Goal: Information Seeking & Learning: Check status

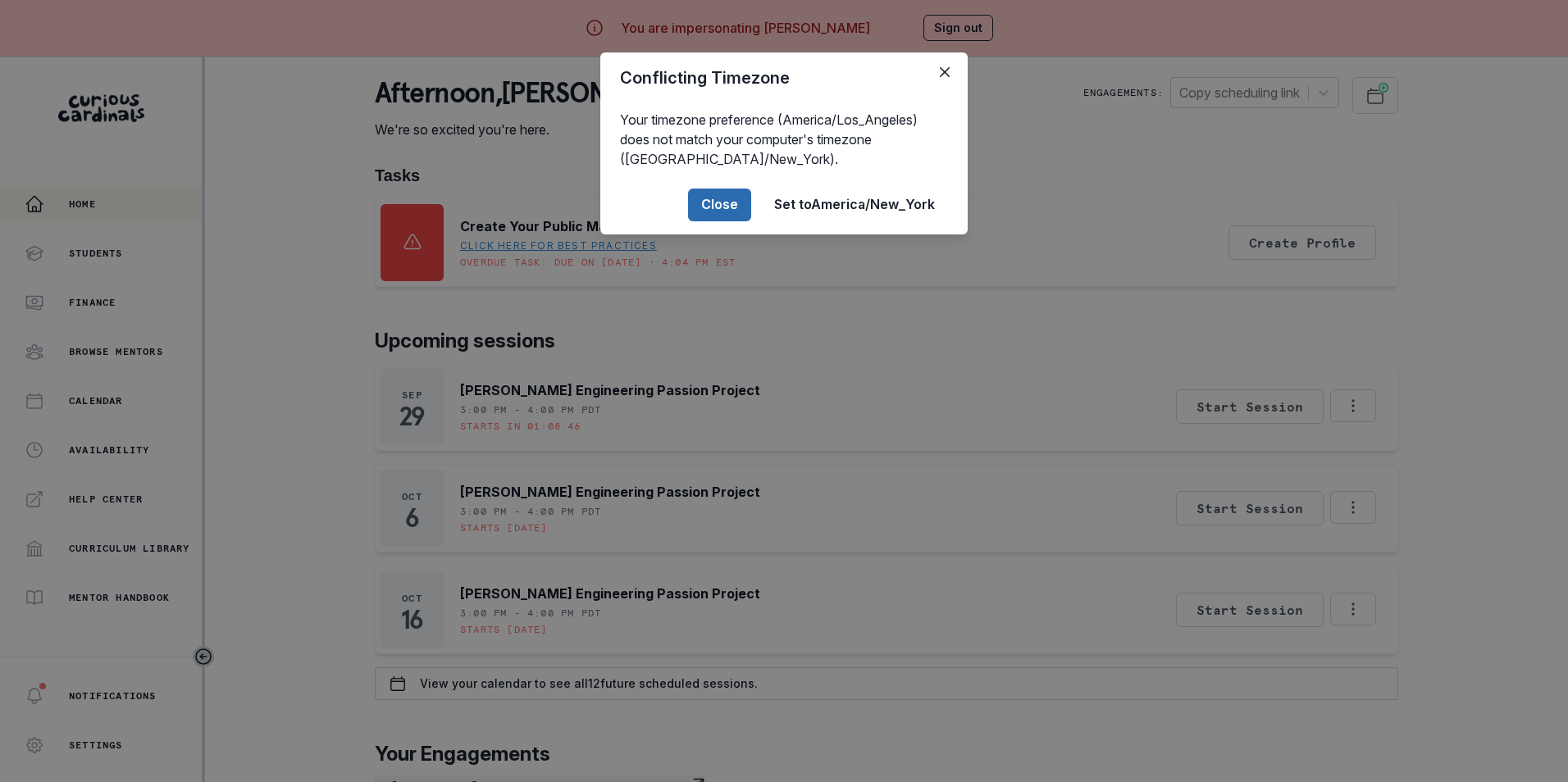
click at [710, 205] on button "Close" at bounding box center [720, 205] width 63 height 33
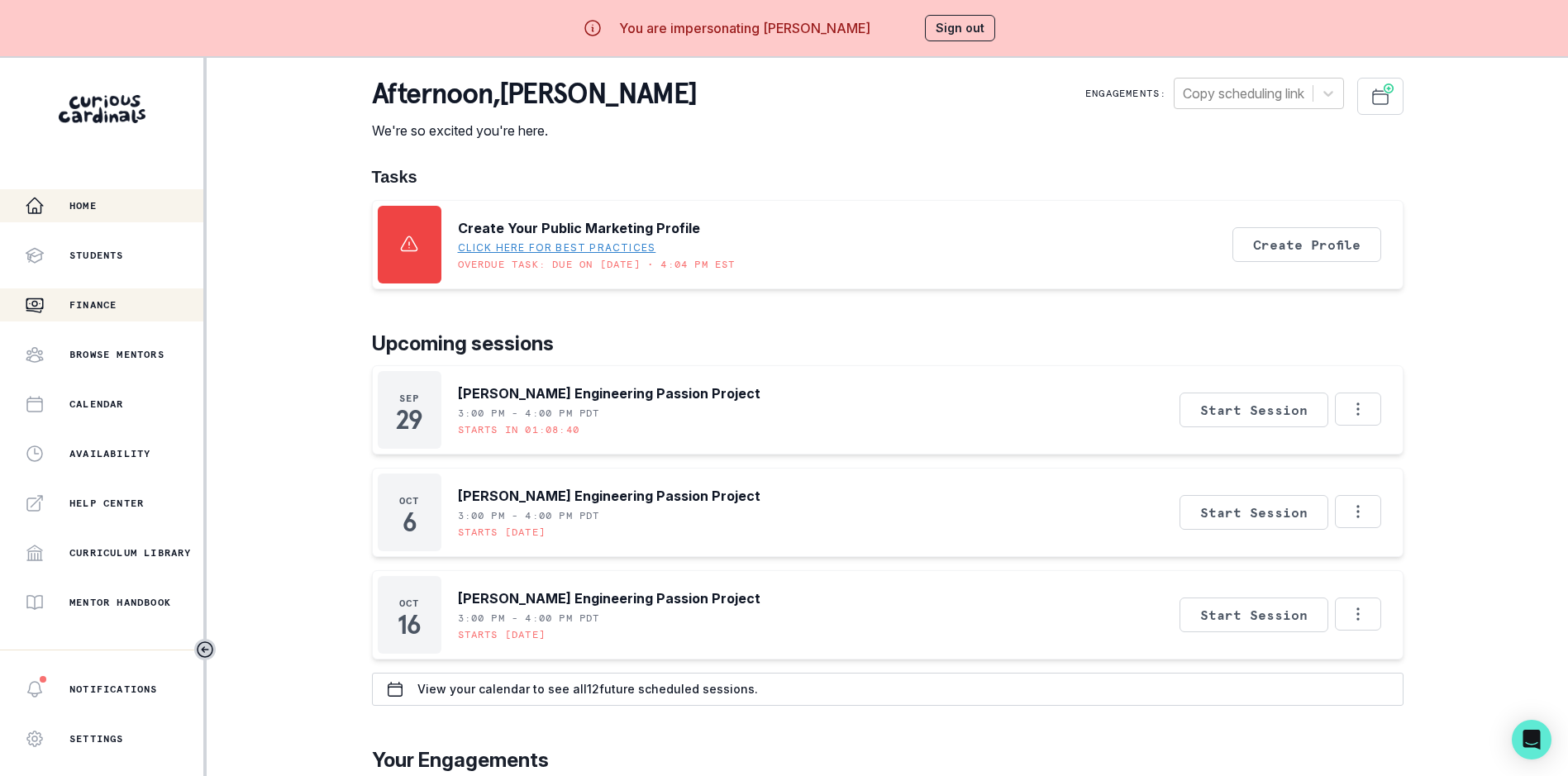
click at [107, 305] on p "Finance" at bounding box center [93, 305] width 47 height 13
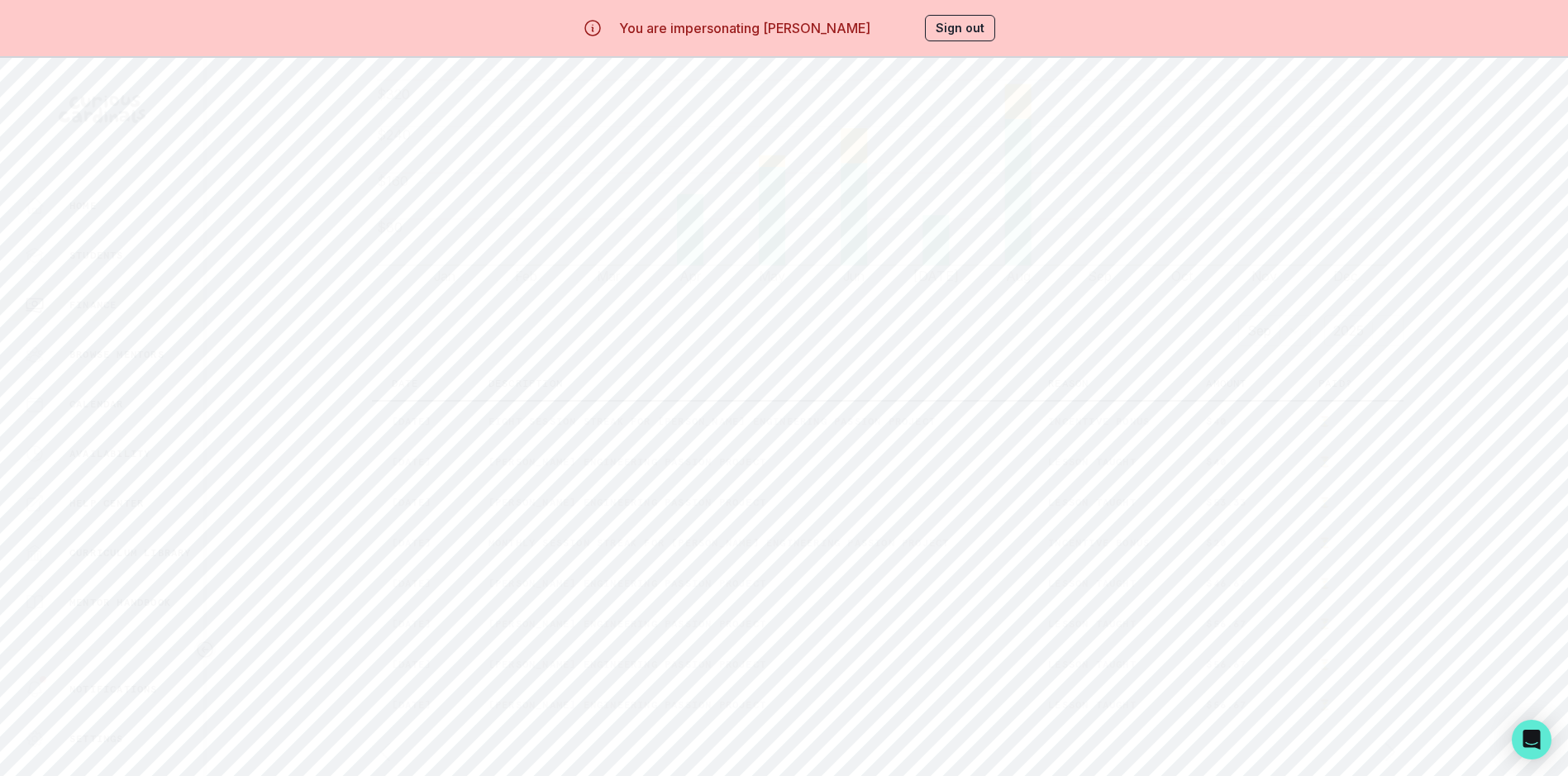
scroll to position [662, 0]
click at [109, 407] on p "Calendar" at bounding box center [97, 404] width 54 height 13
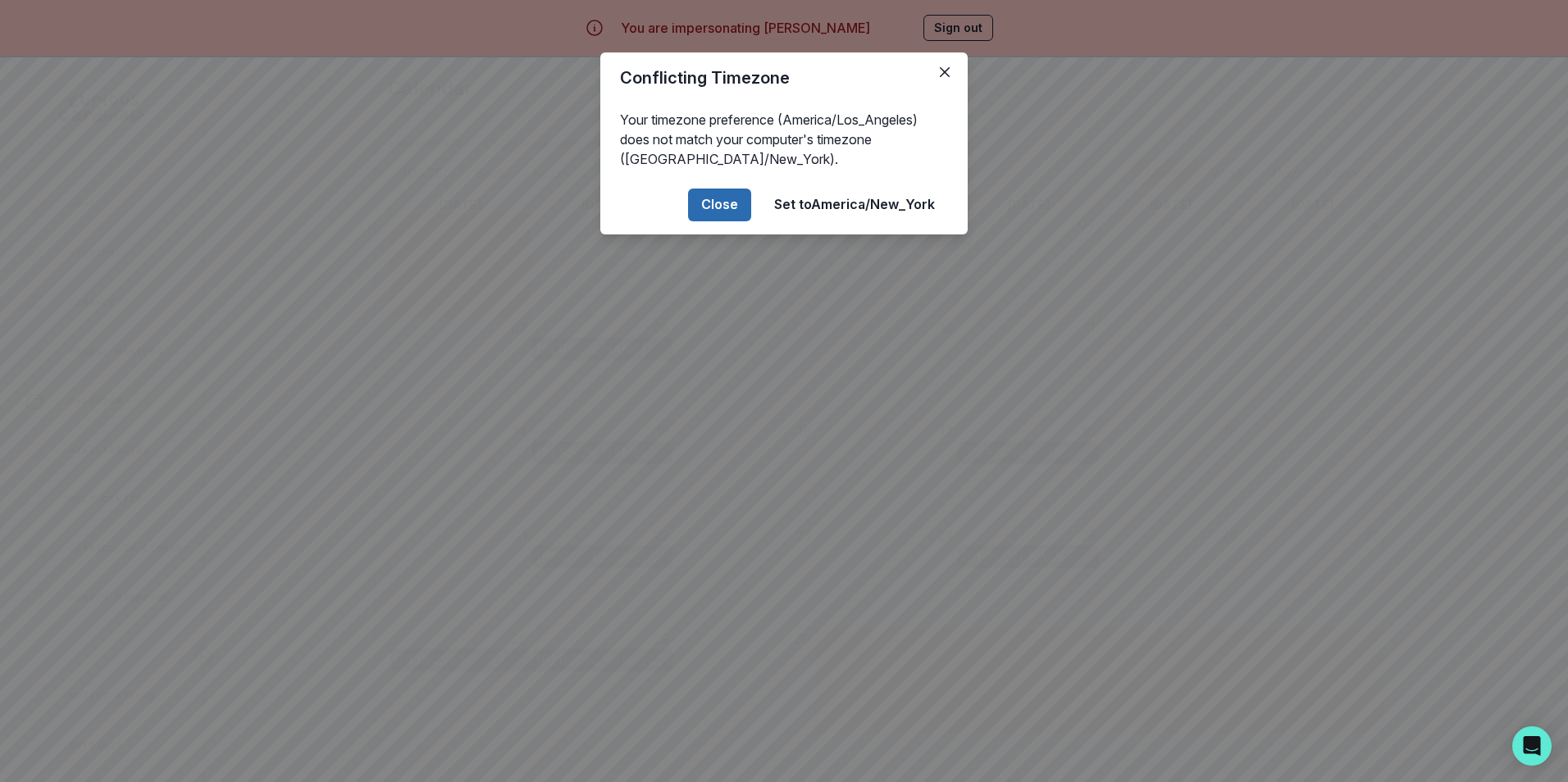
click at [723, 203] on button "Close" at bounding box center [720, 205] width 63 height 33
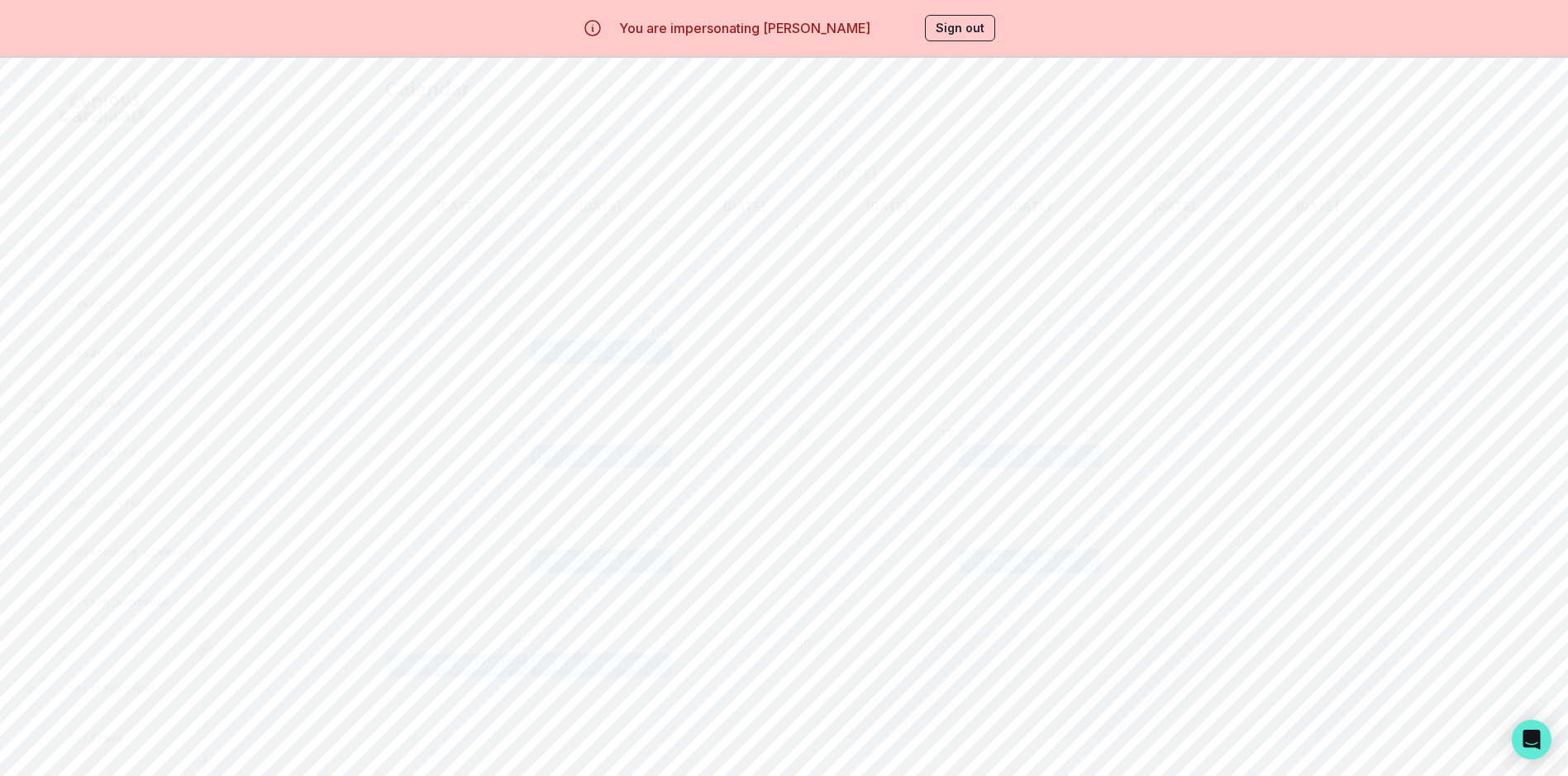
click at [645, 668] on div "[PERSON_NAME] Engineering Passion Project" at bounding box center [602, 664] width 133 height 20
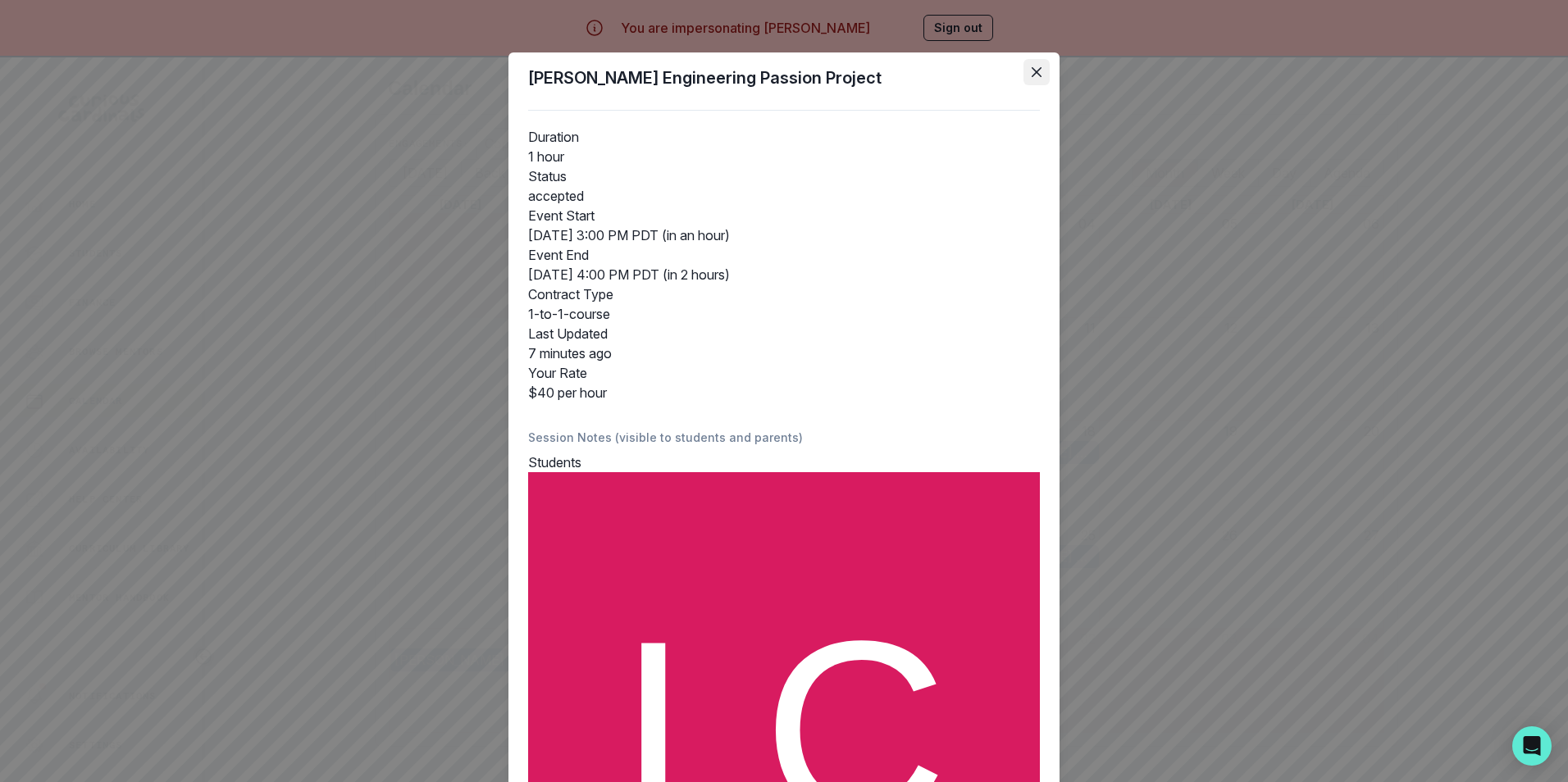
click at [1032, 73] on icon "Close" at bounding box center [1037, 72] width 10 height 10
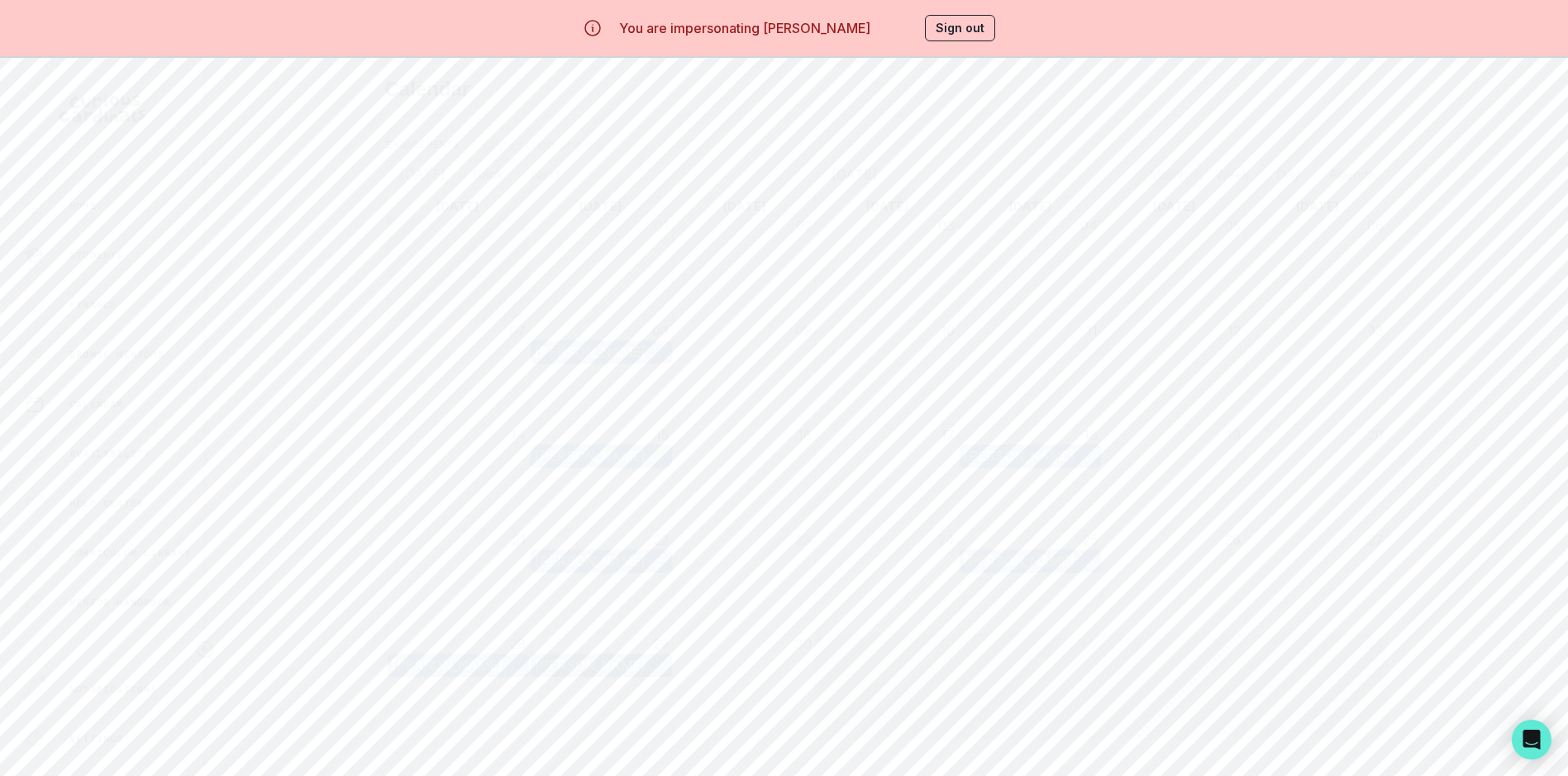
click at [113, 253] on p "Students" at bounding box center [97, 255] width 54 height 13
click at [619, 296] on td "[PERSON_NAME] Engineering Passion Project" at bounding box center [540, 297] width 336 height 60
click at [113, 396] on div "Calendar" at bounding box center [113, 404] width 179 height 20
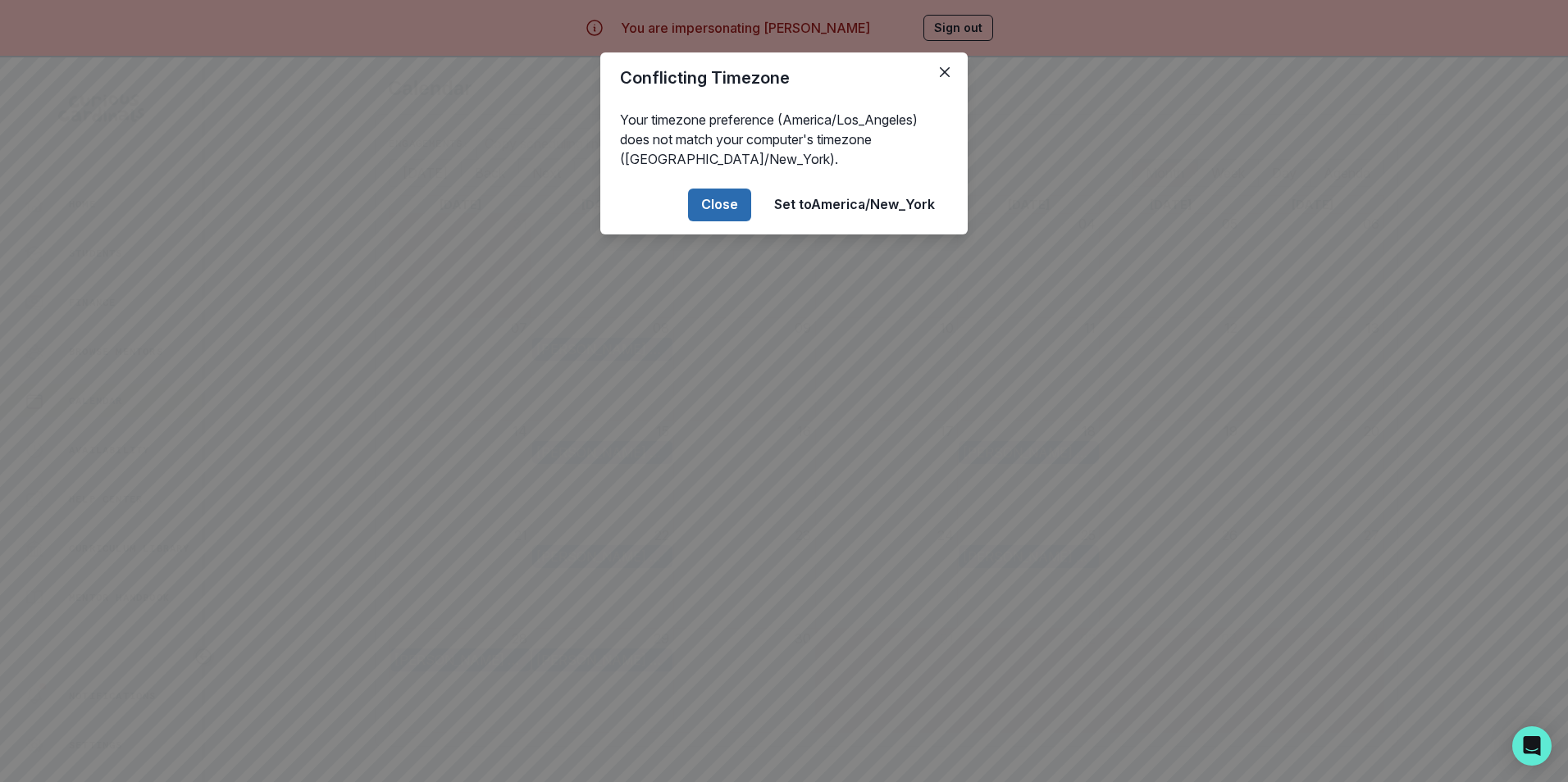
click at [717, 205] on button "Close" at bounding box center [720, 205] width 63 height 33
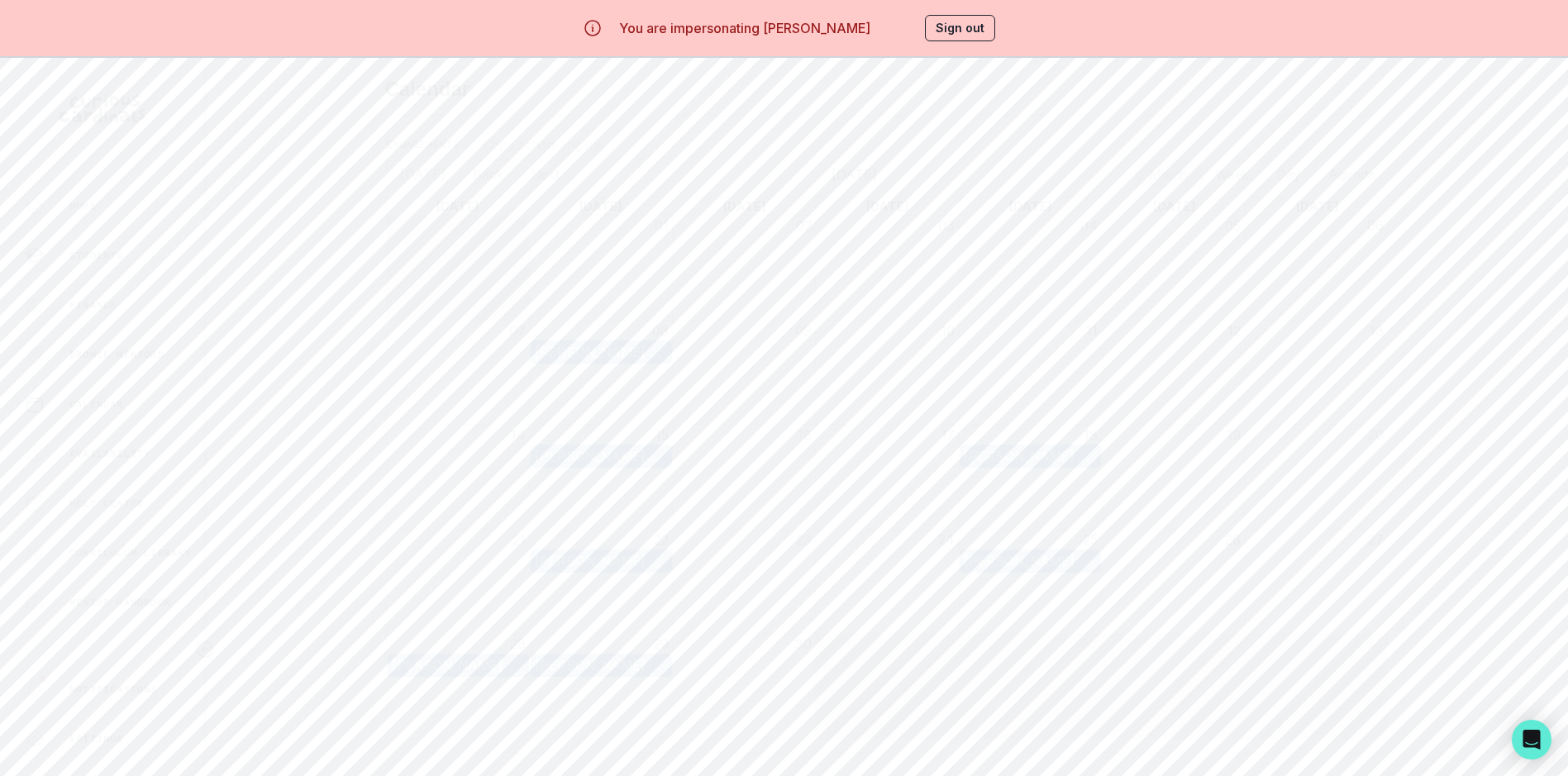
click at [120, 247] on div "Students" at bounding box center [113, 255] width 179 height 20
click at [542, 306] on p "[PERSON_NAME] Engineering Passion Project" at bounding box center [491, 298] width 199 height 30
click at [1308, 165] on button "Past Sessions" at bounding box center [1305, 157] width 168 height 32
click at [956, 25] on button "Sign out" at bounding box center [960, 28] width 70 height 26
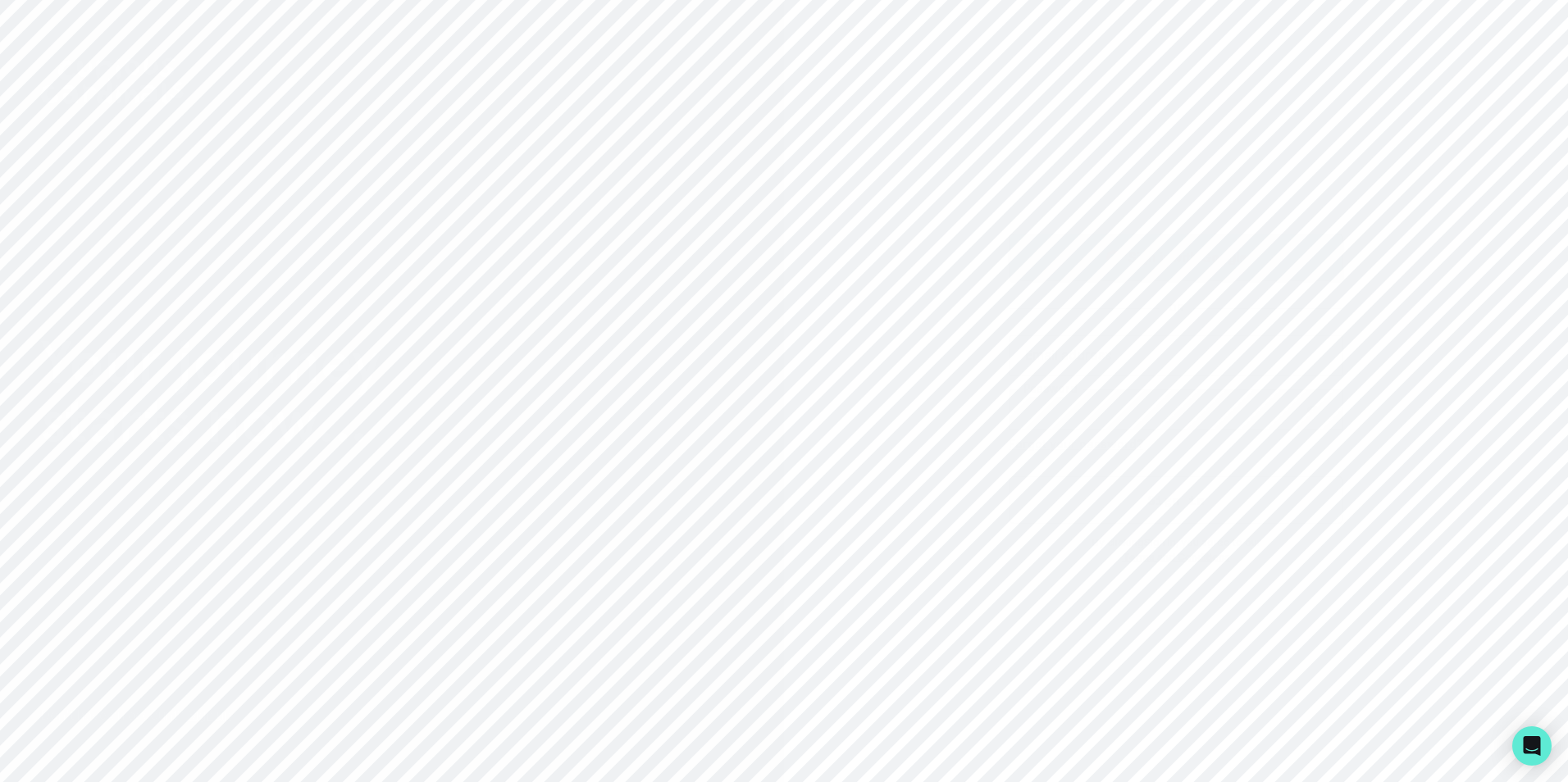
click at [1084, 246] on button "Sign in with Google" at bounding box center [1176, 257] width 335 height 47
click at [1192, 262] on button "Loading..." at bounding box center [1176, 258] width 335 height 52
